Goal: Communication & Community: Answer question/provide support

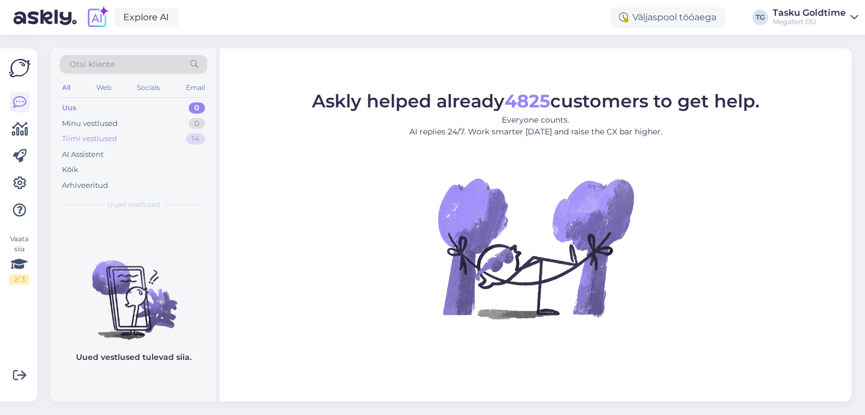
click at [117, 140] on div "Tiimi vestlused 14" at bounding box center [133, 139] width 147 height 16
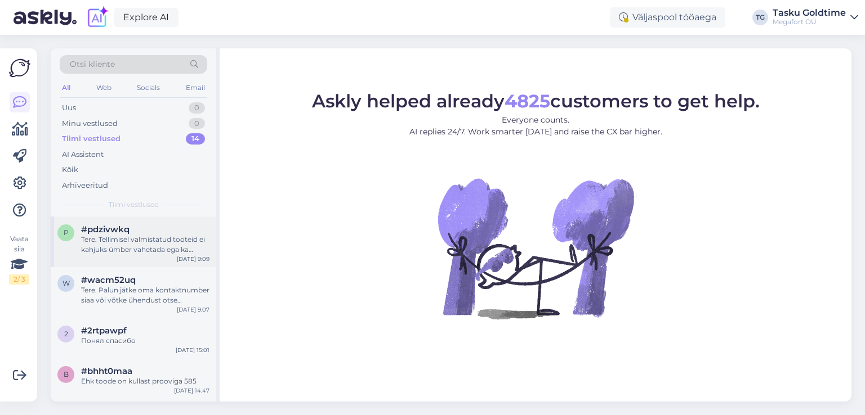
click at [151, 237] on div "Tere. Tellimisel valmistatud tooteid ei kahjuks ümber vahetada ega ka tagastada." at bounding box center [145, 245] width 128 height 20
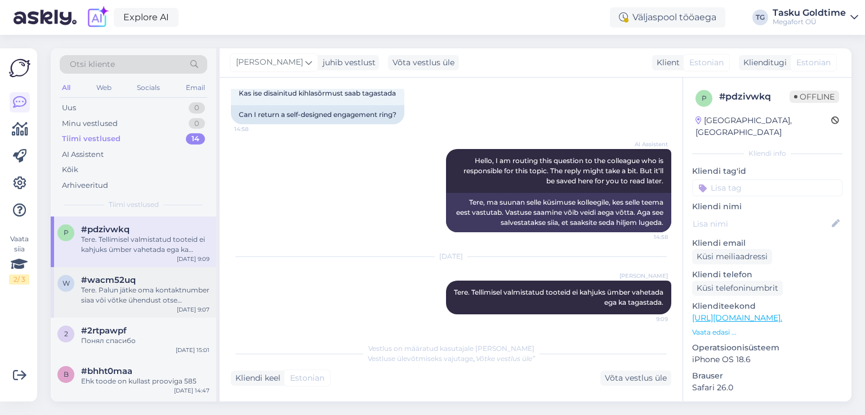
click at [177, 284] on div "#wacm52uq" at bounding box center [145, 280] width 128 height 10
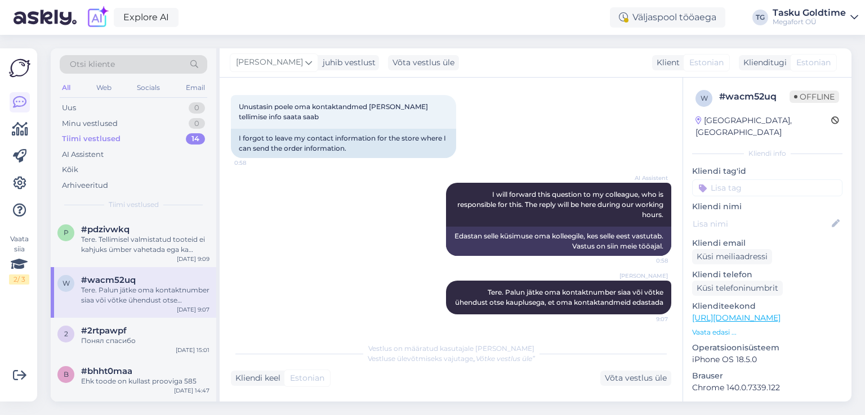
scroll to position [486, 0]
click at [144, 329] on div "#2rtpawpf" at bounding box center [145, 331] width 128 height 10
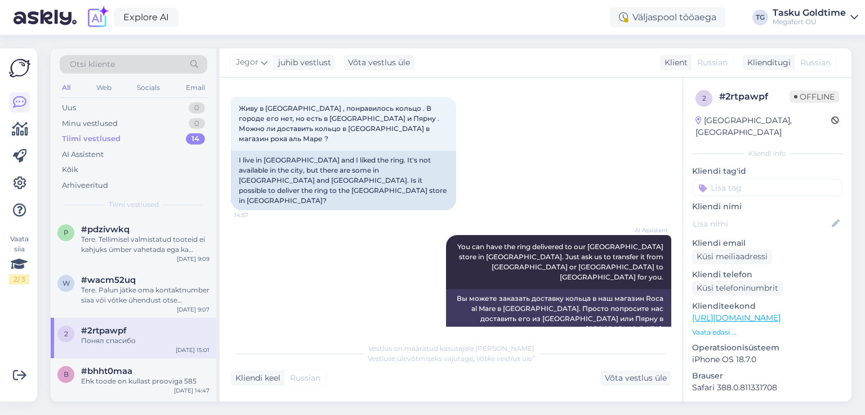
scroll to position [0, 0]
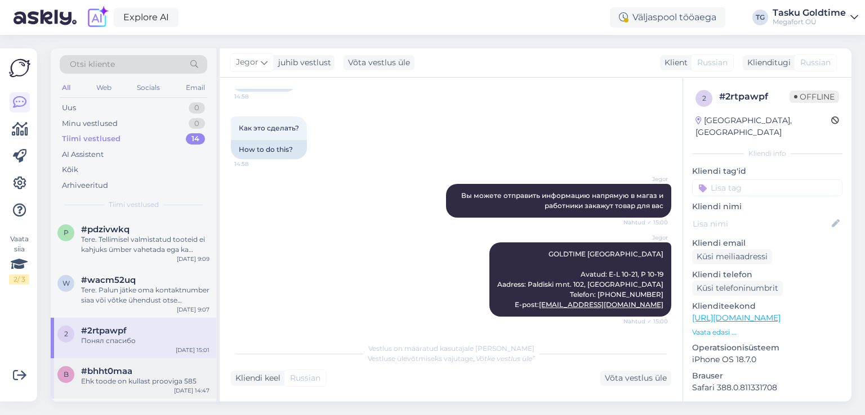
click at [139, 368] on div "#bhht0maa" at bounding box center [145, 371] width 128 height 10
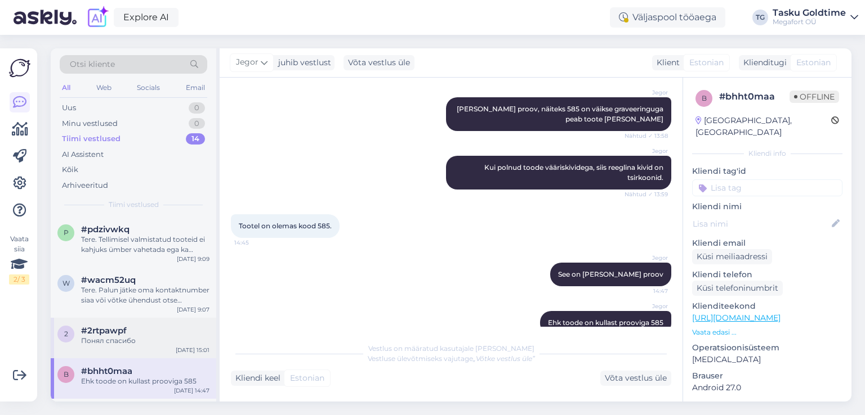
scroll to position [56, 0]
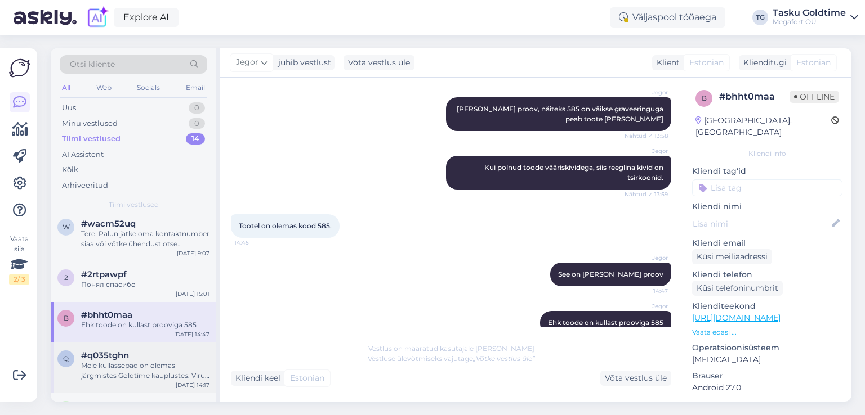
click at [140, 352] on div "#q035tghn" at bounding box center [145, 356] width 128 height 10
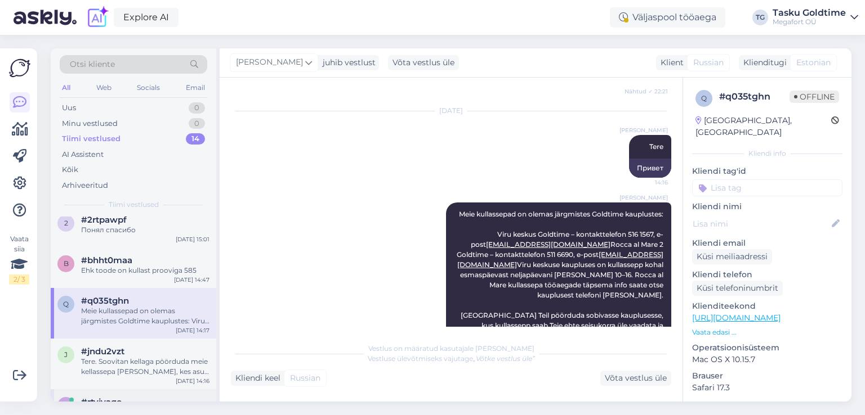
scroll to position [169, 0]
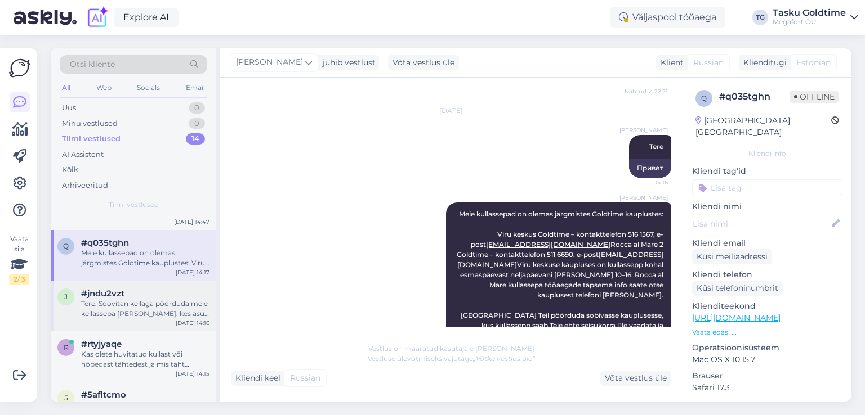
click at [176, 296] on div "#jndu2vzt" at bounding box center [145, 294] width 128 height 10
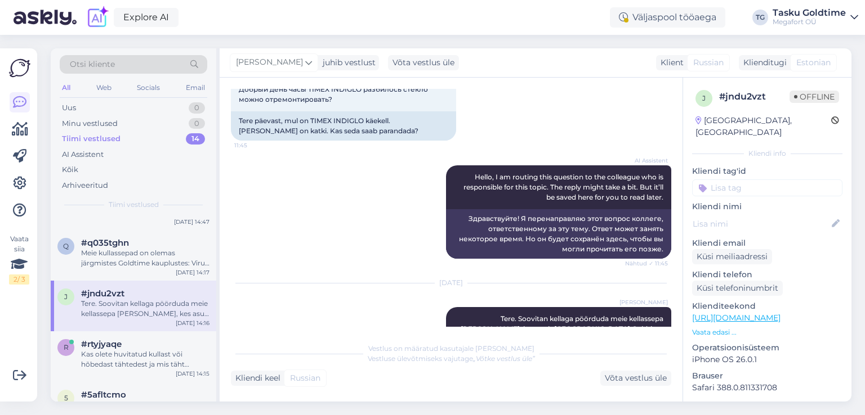
scroll to position [0, 0]
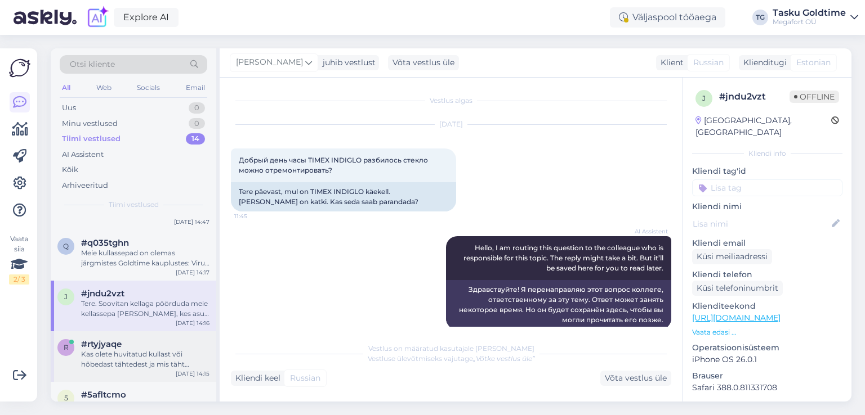
click at [181, 347] on div "#rtyjyaqe" at bounding box center [145, 344] width 128 height 10
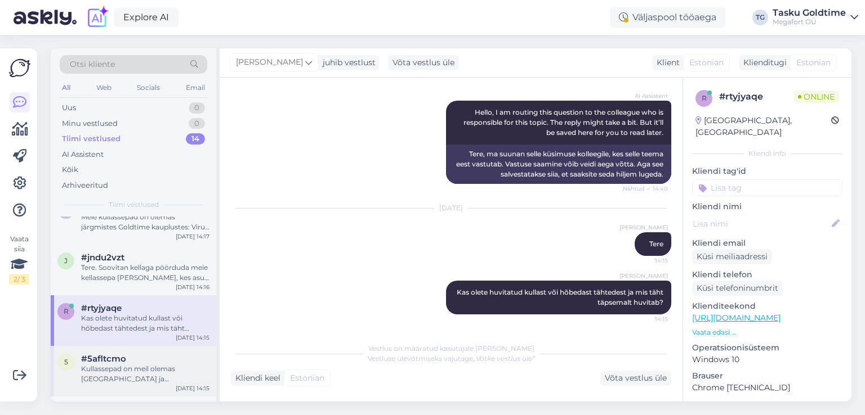
scroll to position [225, 0]
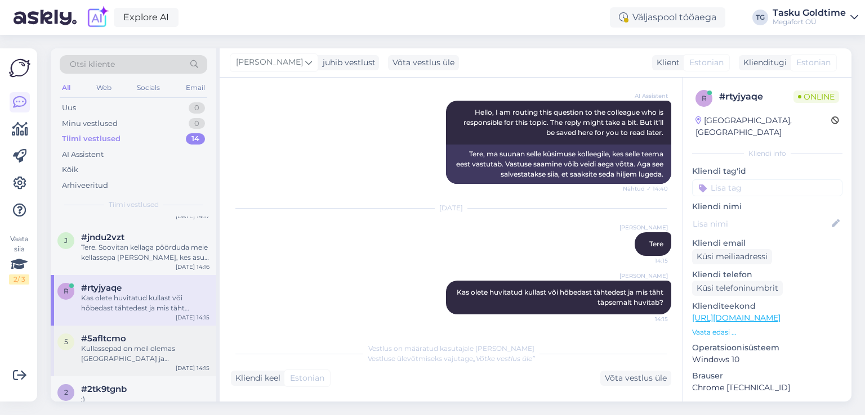
click at [167, 332] on div "5 #5afltcmo Kullassepad on meil olemas [GEOGRAPHIC_DATA] ja [GEOGRAPHIC_DATA] k…" at bounding box center [133, 351] width 165 height 51
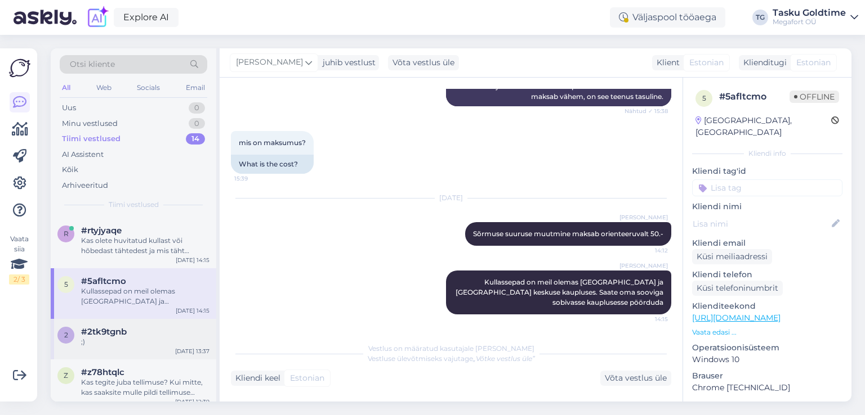
scroll to position [281, 0]
click at [169, 338] on div ";)" at bounding box center [145, 343] width 128 height 10
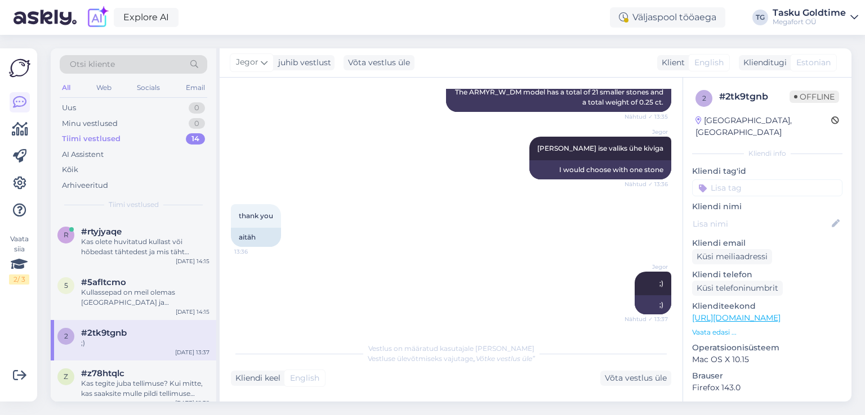
scroll to position [1219, 0]
click at [158, 369] on div "#z78htqlc" at bounding box center [145, 374] width 128 height 10
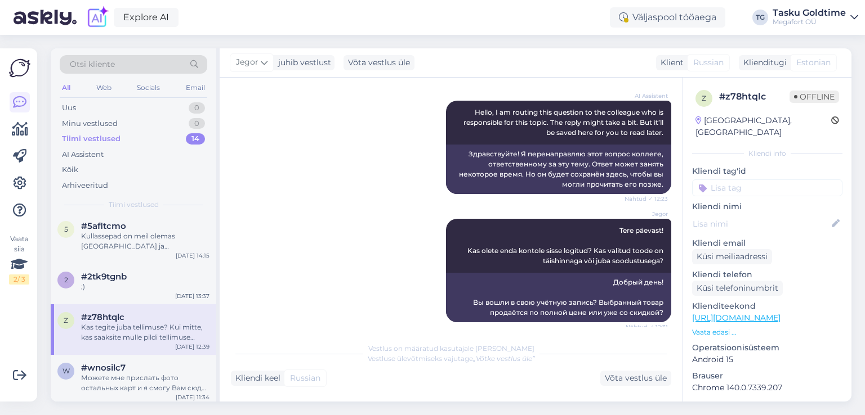
scroll to position [0, 0]
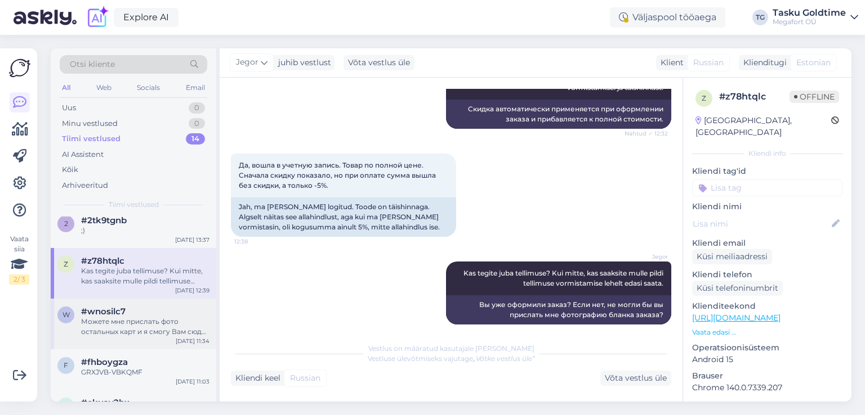
click at [172, 319] on div "Можете мне прислать фото остальных карт и я смогу Вам сюда коды прислать, так к…" at bounding box center [145, 327] width 128 height 20
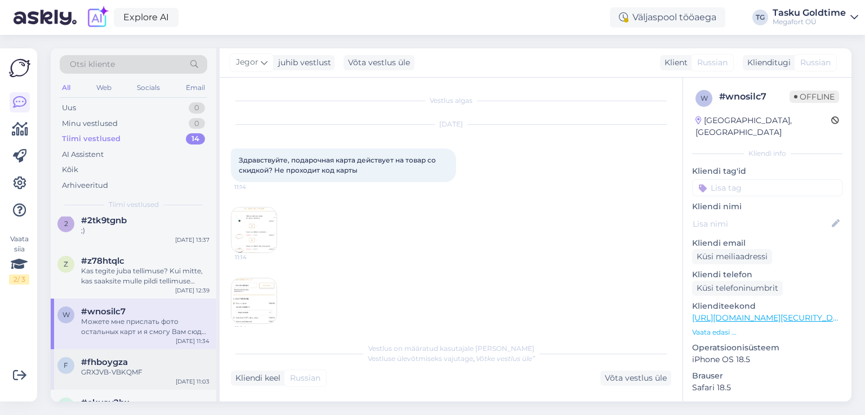
click at [146, 372] on div "GRXJVB-VBKQMF" at bounding box center [145, 373] width 128 height 10
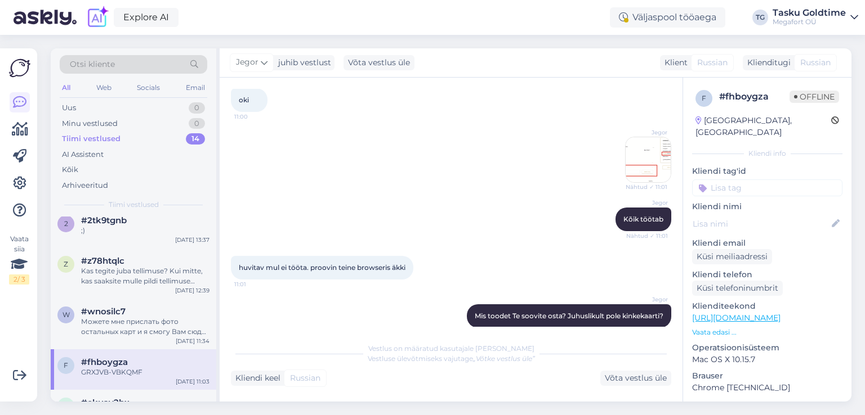
click at [658, 149] on img at bounding box center [647, 159] width 45 height 45
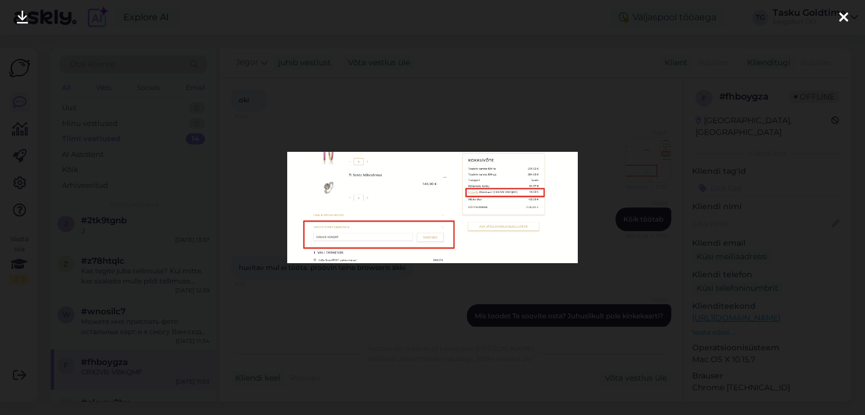
click at [648, 156] on div at bounding box center [432, 207] width 865 height 415
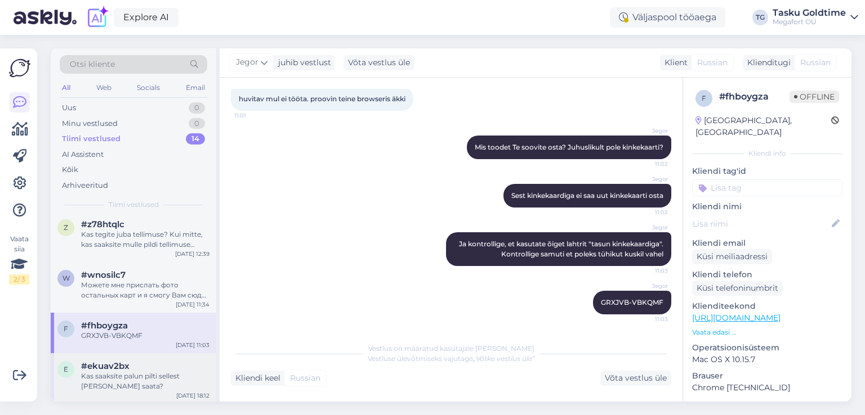
scroll to position [450, 0]
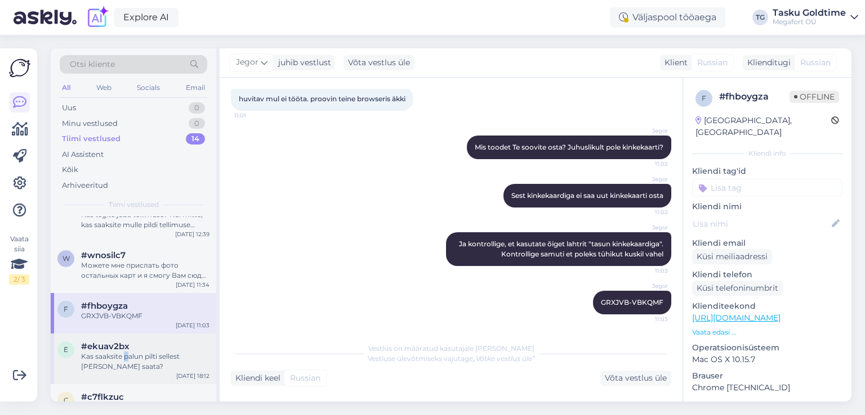
click at [126, 352] on div "Kas saaksite palun pilti sellest [PERSON_NAME] saata?" at bounding box center [145, 362] width 128 height 20
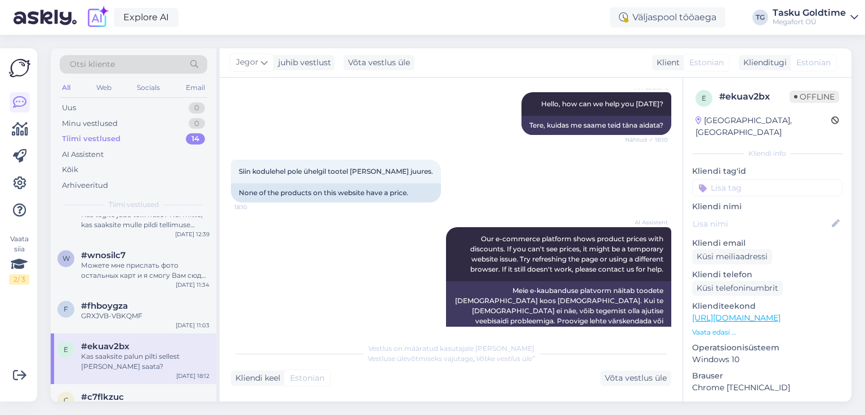
click at [343, 284] on div "AI Assistent Our e-commerce platform shows product prices with discounts. If yo…" at bounding box center [451, 289] width 440 height 149
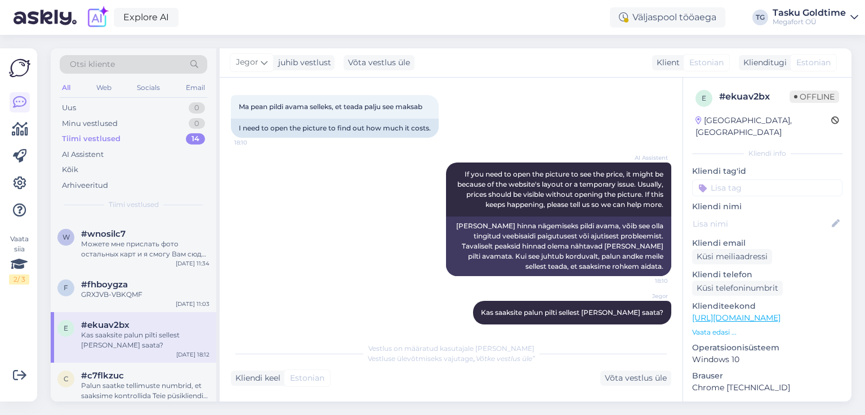
scroll to position [483, 0]
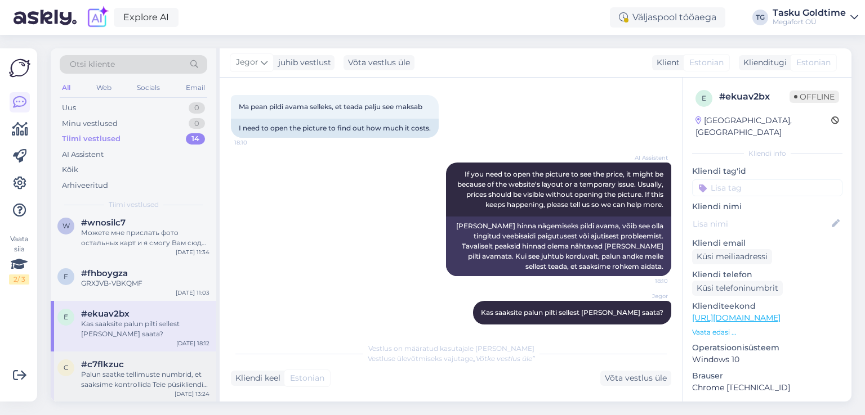
click at [153, 358] on div "c #c7flkzuc Palun saatke tellimuste numbrid, et saaksime kontrollida Teie püsik…" at bounding box center [133, 377] width 165 height 51
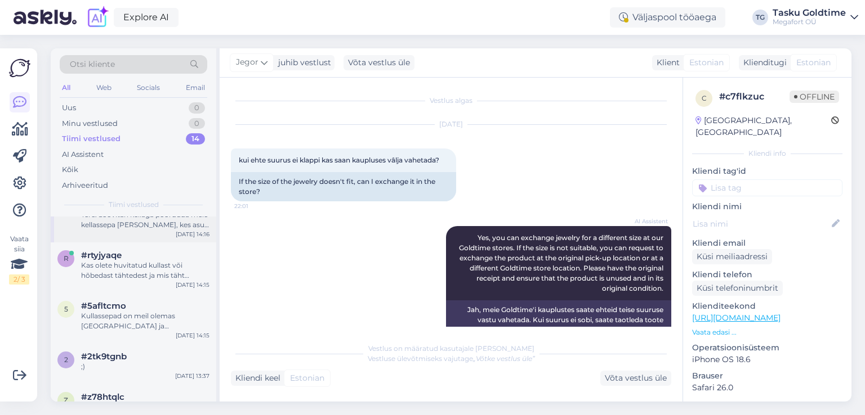
scroll to position [165, 0]
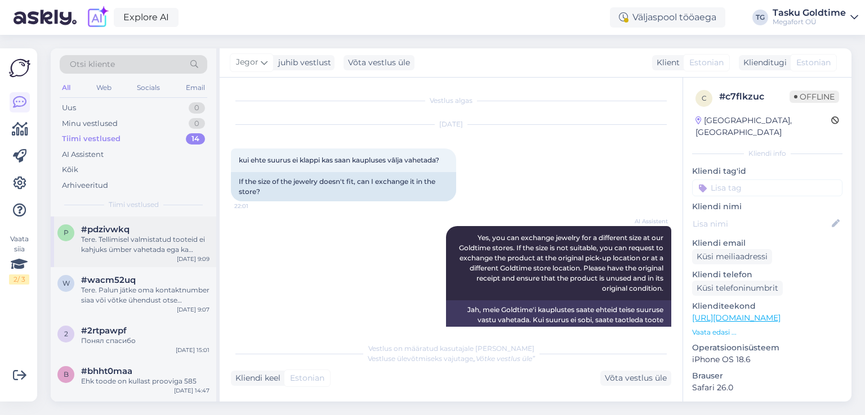
click at [154, 235] on div "Tere. Tellimisel valmistatud tooteid ei kahjuks ümber vahetada ega ka tagastada." at bounding box center [145, 245] width 128 height 20
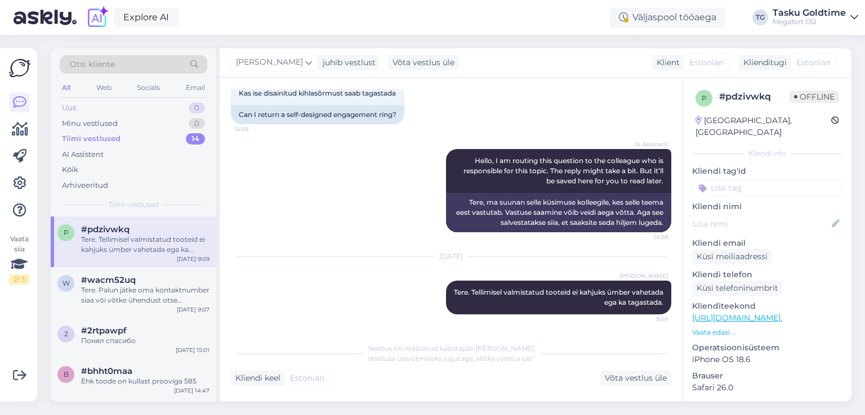
click at [167, 102] on div "Uus 0" at bounding box center [133, 108] width 147 height 16
